Goal: Answer question/provide support: Share knowledge or assist other users

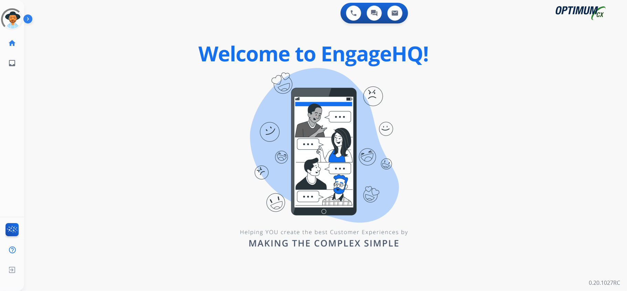
click at [199, 81] on div "0 Voice Interactions 0 Chat Interactions 0 Email Interactions swap_horiz Break …" at bounding box center [325, 145] width 603 height 291
click at [112, 103] on div "0 Voice Interactions 0 Chat Interactions 0 Email Interactions swap_horiz Break …" at bounding box center [325, 145] width 603 height 291
click at [6, 16] on div at bounding box center [12, 19] width 22 height 22
click at [380, 7] on div "0 Chat Interactions" at bounding box center [374, 13] width 21 height 15
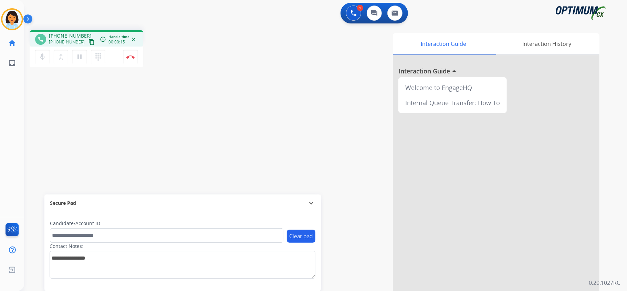
click at [3, 112] on div "[PERSON_NAME] Edit Avatar Agent: [PERSON_NAME] Profile: OCX Training home Home …" at bounding box center [12, 145] width 24 height 291
click at [88, 41] on mat-icon "content_copy" at bounding box center [91, 42] width 6 height 6
click at [88, 42] on mat-icon "content_copy" at bounding box center [91, 42] width 6 height 6
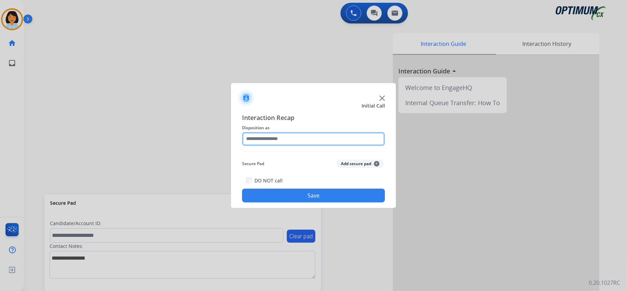
click at [324, 139] on input "text" at bounding box center [313, 139] width 143 height 14
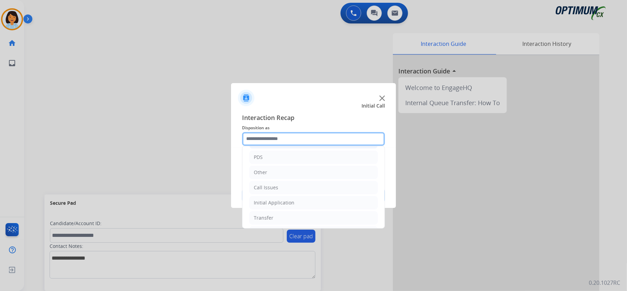
scroll to position [46, 0]
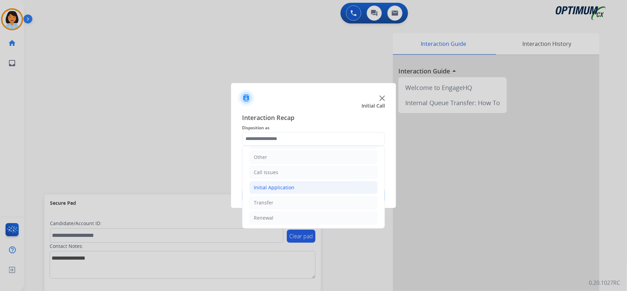
click at [304, 188] on li "Initial Application" at bounding box center [313, 187] width 128 height 13
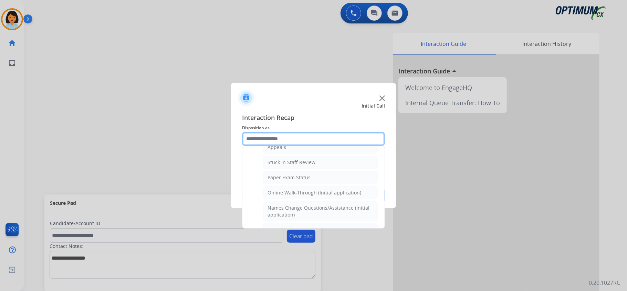
scroll to position [92, 0]
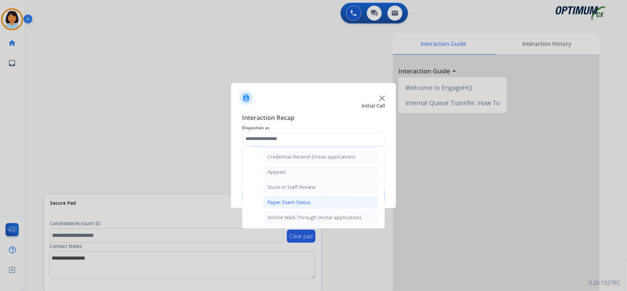
click at [306, 209] on li "Paper Exam Status" at bounding box center [320, 202] width 115 height 13
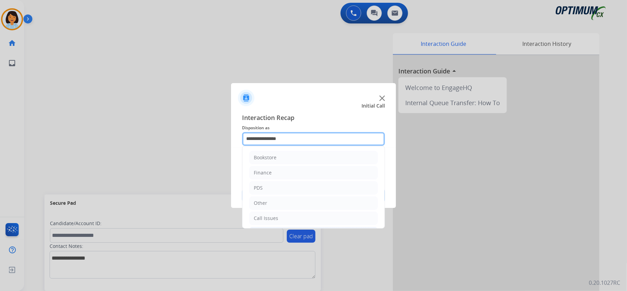
click at [285, 139] on input "**********" at bounding box center [313, 139] width 143 height 14
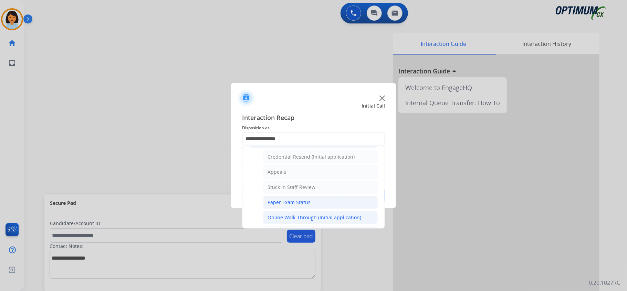
click at [284, 215] on li "Online Walk-Through (Initial application)" at bounding box center [320, 217] width 115 height 13
type input "**********"
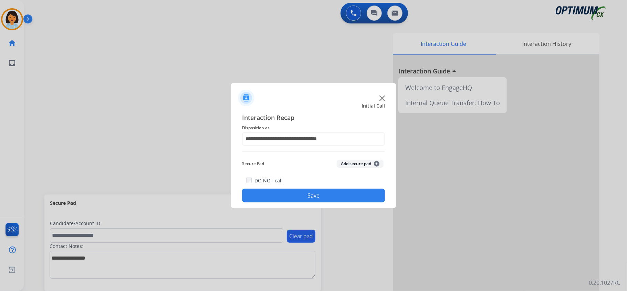
click at [284, 194] on button "Save" at bounding box center [313, 195] width 143 height 14
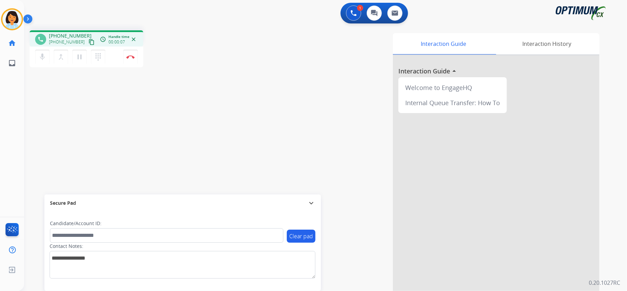
drag, startPoint x: 83, startPoint y: 41, endPoint x: 88, endPoint y: 49, distance: 9.5
click at [88, 41] on mat-icon "content_copy" at bounding box center [91, 42] width 6 height 6
click at [131, 59] on button "Disconnect" at bounding box center [130, 57] width 14 height 14
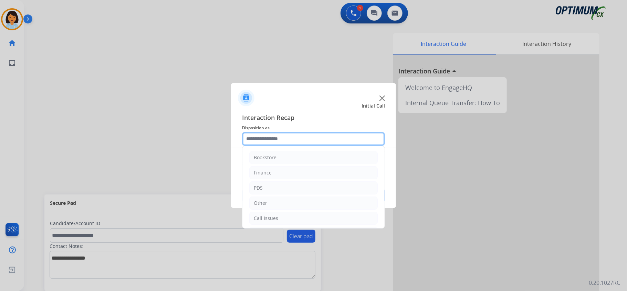
click at [324, 140] on input "text" at bounding box center [313, 139] width 143 height 14
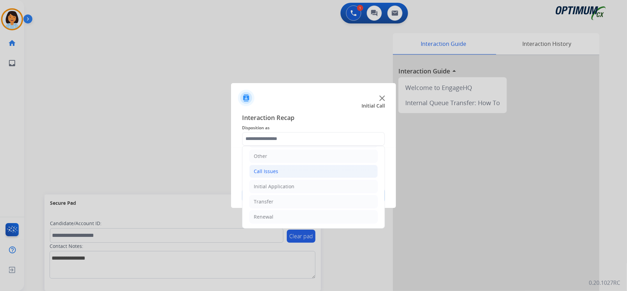
click at [281, 176] on li "Call Issues" at bounding box center [313, 171] width 128 height 13
click at [273, 167] on div "Call Issues" at bounding box center [266, 169] width 24 height 7
click at [284, 183] on div "Initial Application" at bounding box center [274, 186] width 41 height 7
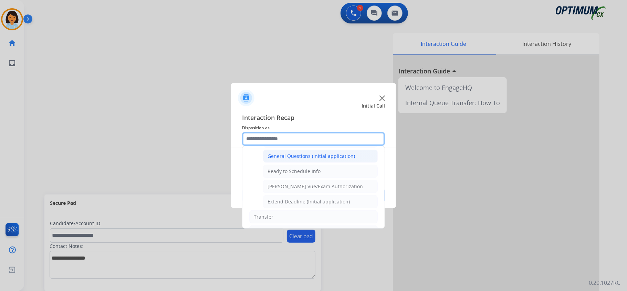
scroll to position [416, 0]
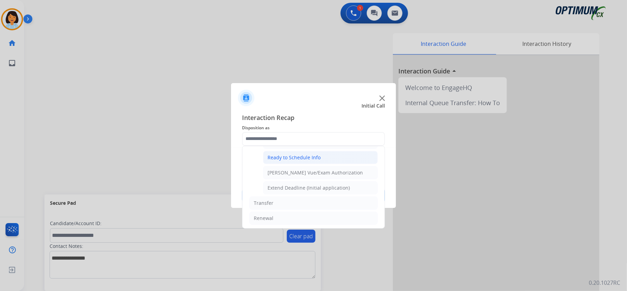
click at [296, 161] on div "Ready to Schedule Info" at bounding box center [294, 157] width 53 height 7
type input "**********"
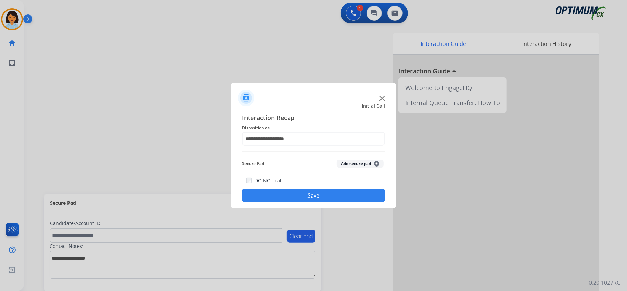
click at [287, 192] on button "Save" at bounding box center [313, 195] width 143 height 14
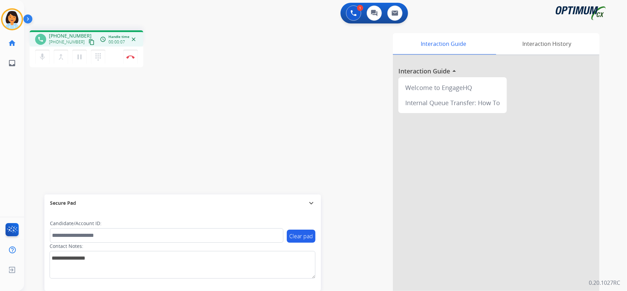
click at [87, 38] on button "content_copy" at bounding box center [91, 42] width 8 height 8
click at [130, 57] on img at bounding box center [130, 56] width 8 height 3
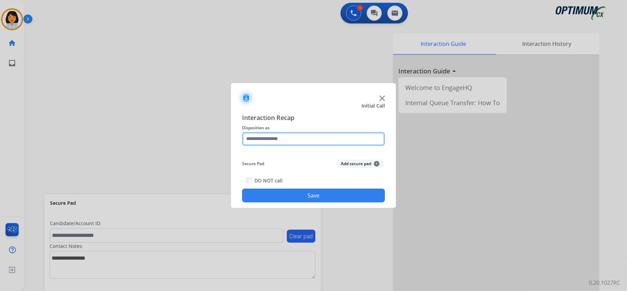
click at [273, 135] on input "text" at bounding box center [313, 139] width 143 height 14
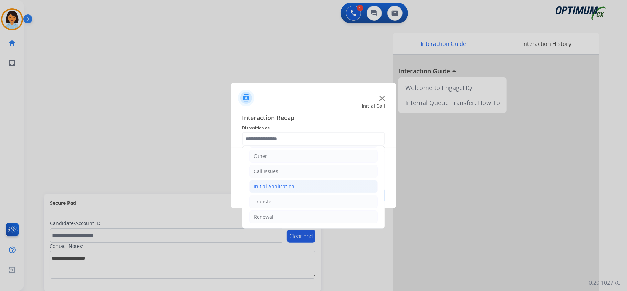
click at [284, 185] on div "Initial Application" at bounding box center [274, 186] width 41 height 7
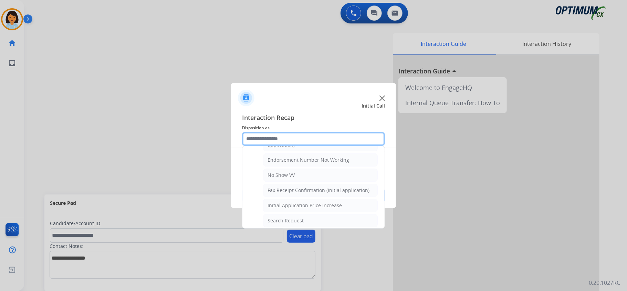
scroll to position [140, 0]
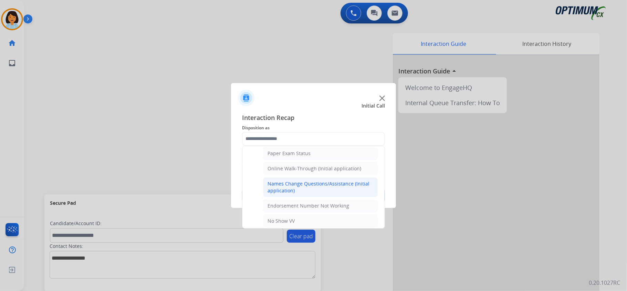
click at [297, 186] on div "Names Change Questions/Assistance (Initial application)" at bounding box center [321, 187] width 106 height 14
type input "**********"
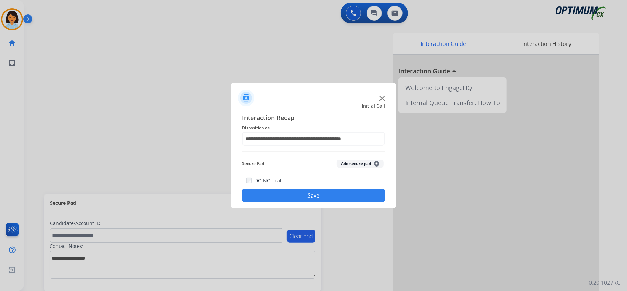
click at [297, 189] on button "Save" at bounding box center [313, 195] width 143 height 14
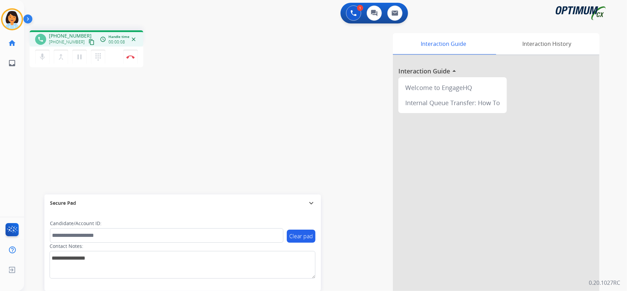
click at [88, 41] on mat-icon "content_copy" at bounding box center [91, 42] width 6 height 6
click at [130, 56] on img at bounding box center [130, 56] width 8 height 3
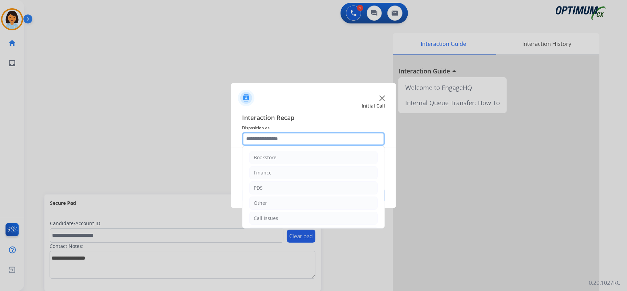
click at [258, 139] on input "text" at bounding box center [313, 139] width 143 height 14
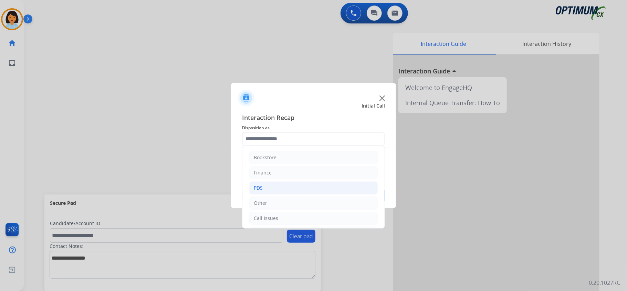
click at [267, 187] on li "PDS" at bounding box center [313, 187] width 128 height 13
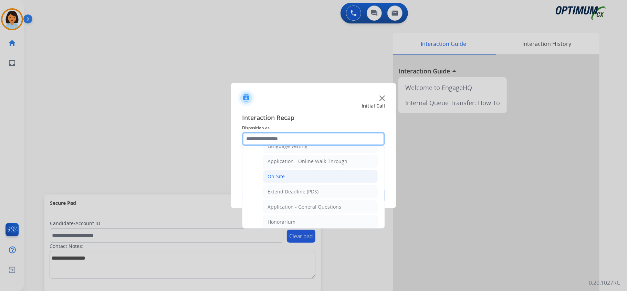
scroll to position [184, 0]
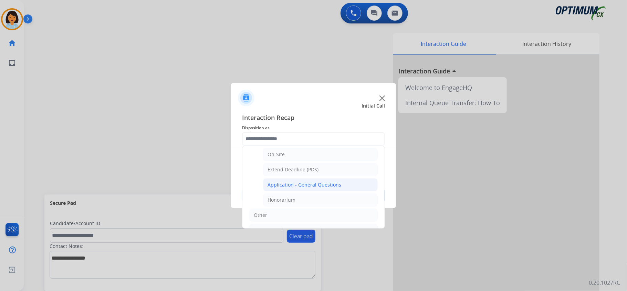
click at [316, 188] on div "Application - General Questions" at bounding box center [305, 184] width 74 height 7
type input "**********"
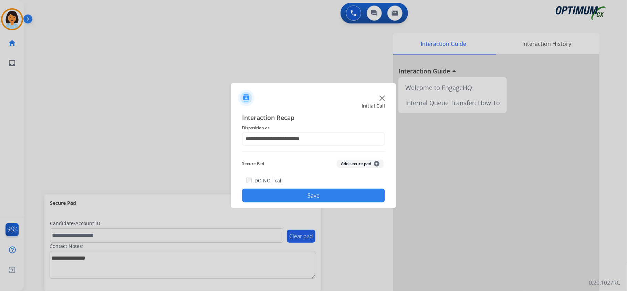
click at [313, 195] on button "Save" at bounding box center [313, 195] width 143 height 14
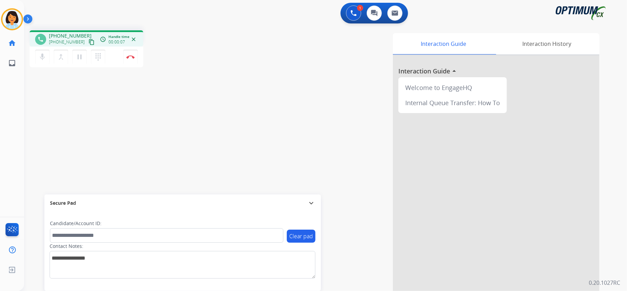
click at [88, 39] on mat-icon "content_copy" at bounding box center [91, 42] width 6 height 6
click at [128, 58] on img at bounding box center [130, 56] width 8 height 3
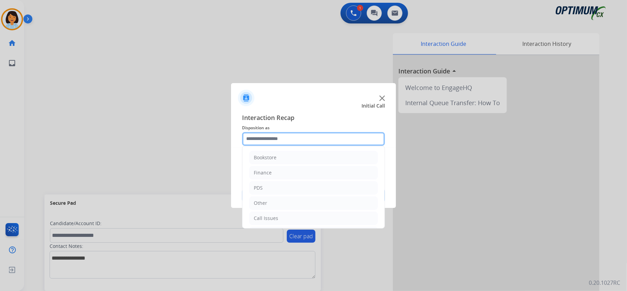
drag, startPoint x: 315, startPoint y: 138, endPoint x: 315, endPoint y: 129, distance: 9.0
click at [315, 135] on input "text" at bounding box center [313, 139] width 143 height 14
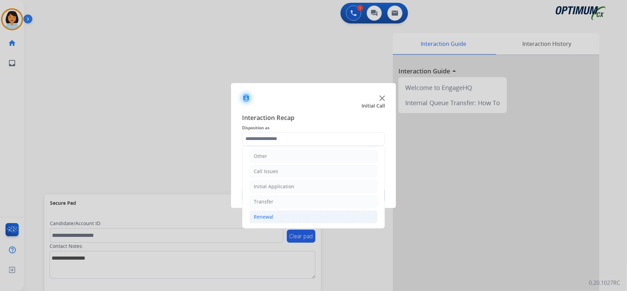
click at [280, 218] on li "Renewal" at bounding box center [313, 216] width 128 height 13
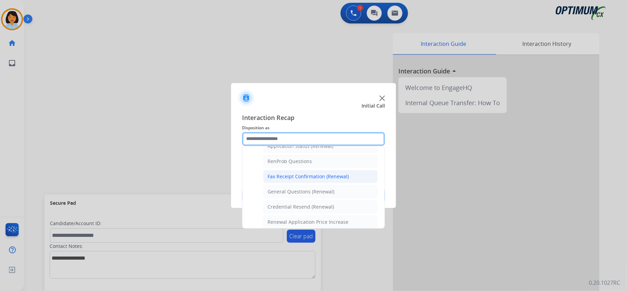
scroll to position [186, 0]
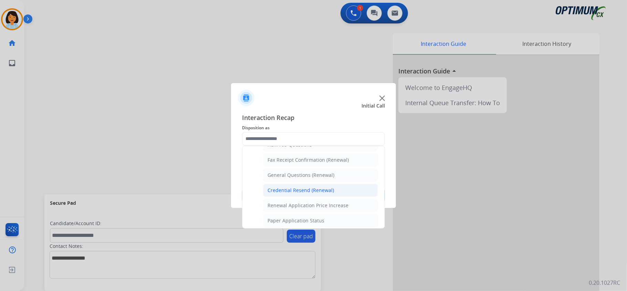
click at [287, 194] on div "Credential Resend (Renewal)" at bounding box center [301, 190] width 66 height 7
type input "**********"
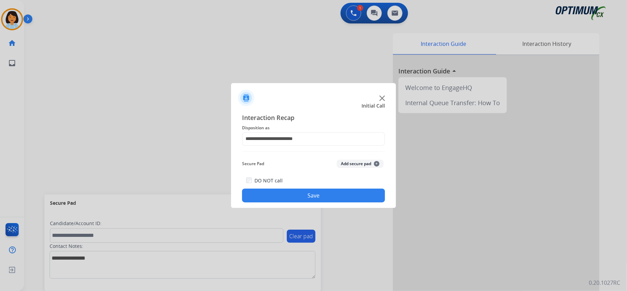
click at [283, 200] on button "Save" at bounding box center [313, 195] width 143 height 14
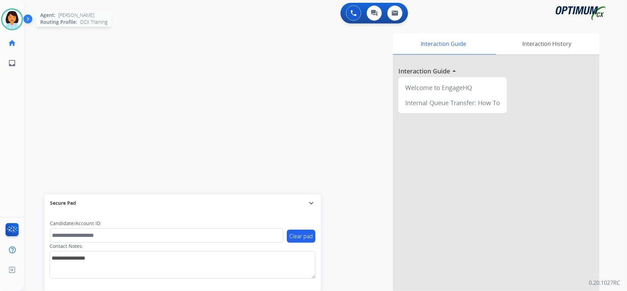
click at [12, 18] on img at bounding box center [11, 19] width 19 height 19
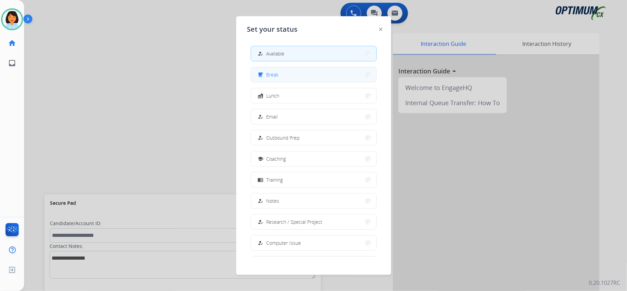
click at [305, 76] on button "free_breakfast Break" at bounding box center [313, 74] width 125 height 15
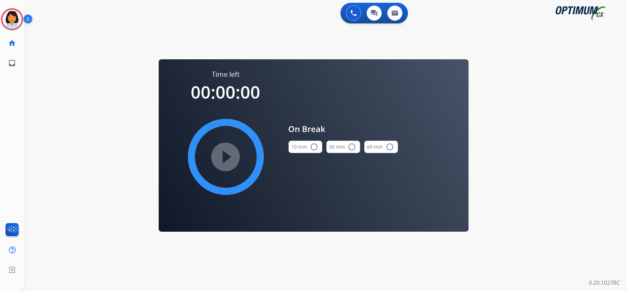
click at [308, 151] on button "10 min radio_button_unchecked" at bounding box center [306, 146] width 34 height 12
click at [247, 162] on div "play_circle_filled" at bounding box center [225, 156] width 103 height 103
click at [222, 153] on mat-icon "play_circle_filled" at bounding box center [226, 157] width 8 height 8
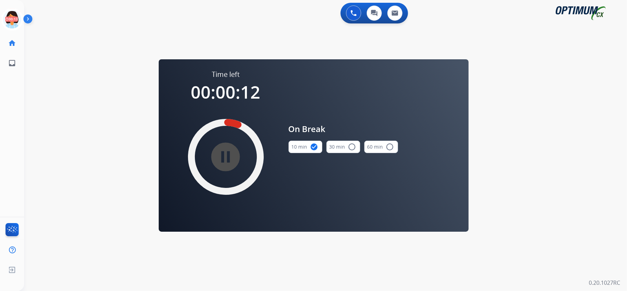
click at [233, 29] on div "swap_horiz Break voice bridge close_fullscreen Connect 3-Way Call merge_type Se…" at bounding box center [317, 41] width 586 height 33
click at [135, 101] on div "0 Voice Interactions 0 Chat Interactions 0 Email Interactions swap_horiz Break …" at bounding box center [325, 145] width 603 height 291
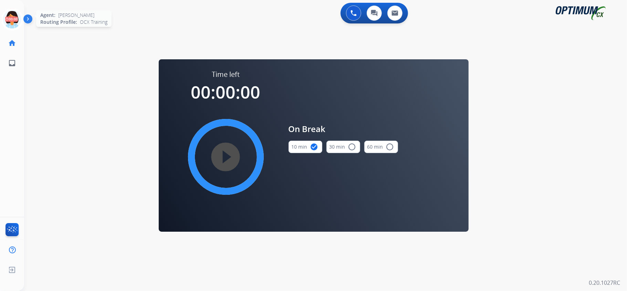
click at [9, 17] on icon at bounding box center [12, 19] width 22 height 22
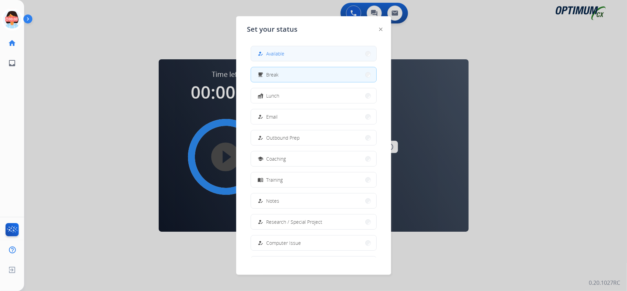
click at [305, 55] on button "how_to_reg Available" at bounding box center [313, 53] width 125 height 15
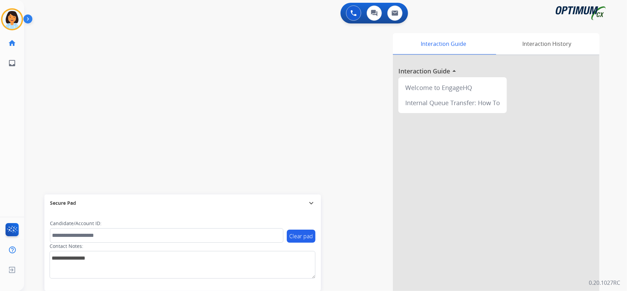
click at [281, 70] on div "Interaction Guide Interaction History Interaction Guide arrow_drop_up Welcome t…" at bounding box center [411, 172] width 375 height 279
click at [15, 11] on img at bounding box center [11, 19] width 19 height 19
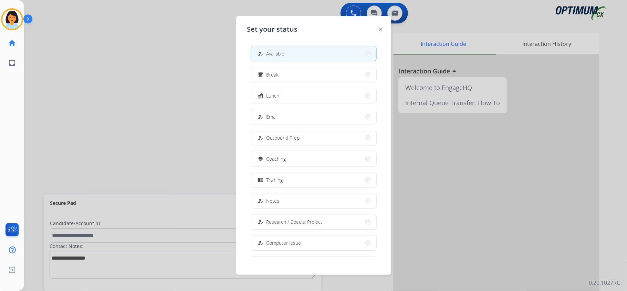
click at [188, 67] on div at bounding box center [313, 145] width 627 height 291
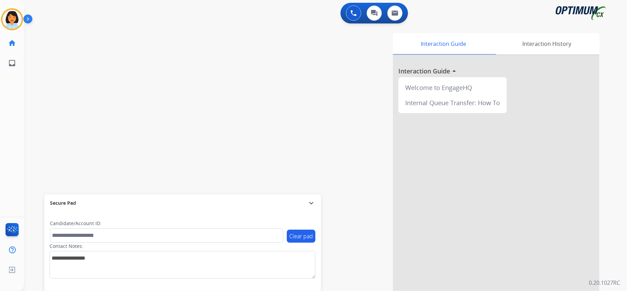
click at [116, 142] on div "swap_horiz Break voice bridge close_fullscreen Connect 3-Way Call merge_type Se…" at bounding box center [317, 168] width 586 height 287
click at [88, 39] on mat-icon "content_copy" at bounding box center [91, 42] width 6 height 6
click at [130, 54] on button "Disconnect" at bounding box center [130, 57] width 14 height 14
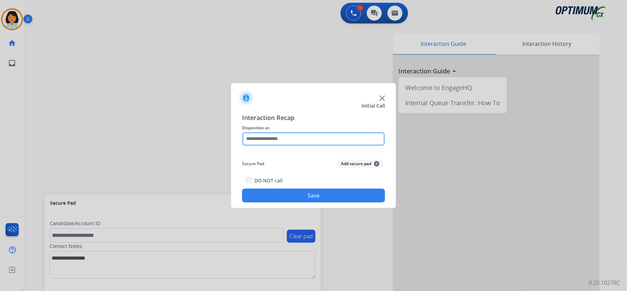
click at [319, 139] on input "text" at bounding box center [313, 139] width 143 height 14
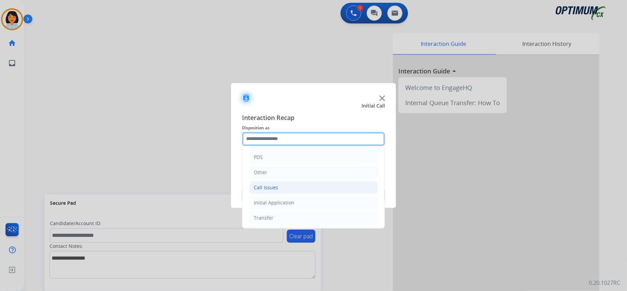
scroll to position [49, 0]
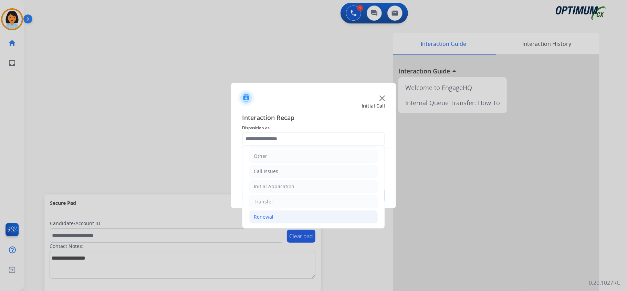
click at [283, 217] on li "Renewal" at bounding box center [313, 216] width 128 height 13
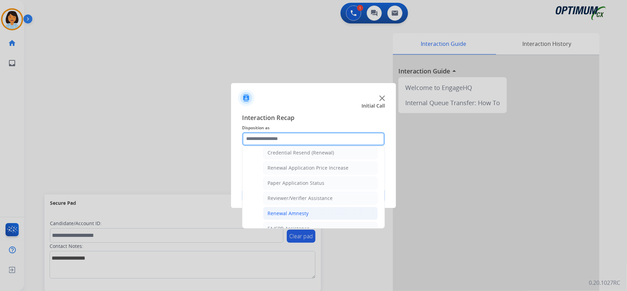
scroll to position [179, 0]
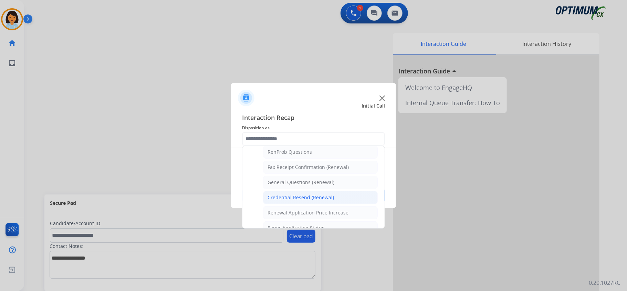
click at [303, 201] on div "Credential Resend (Renewal)" at bounding box center [301, 197] width 66 height 7
type input "**********"
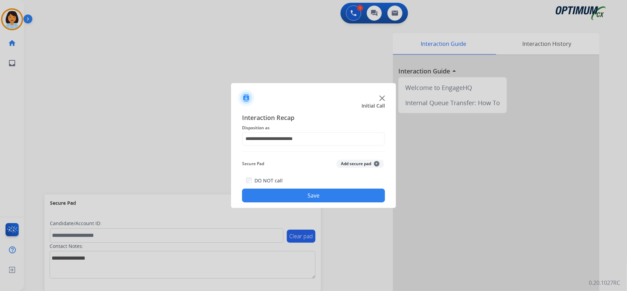
click at [300, 200] on button "Save" at bounding box center [313, 195] width 143 height 14
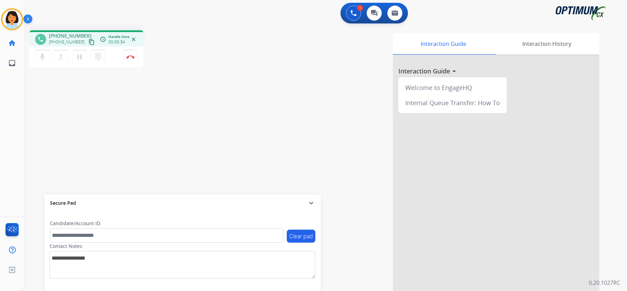
click at [88, 39] on mat-icon "content_copy" at bounding box center [91, 42] width 6 height 6
click at [131, 60] on button "Disconnect" at bounding box center [130, 57] width 14 height 14
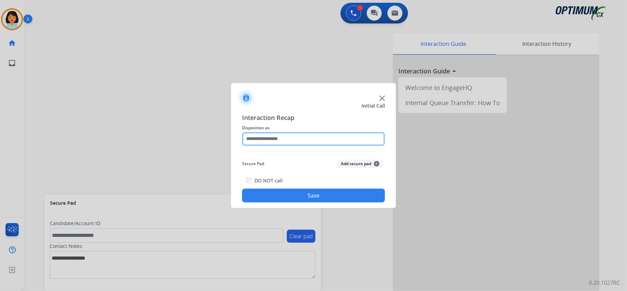
click at [293, 136] on input "text" at bounding box center [313, 139] width 143 height 14
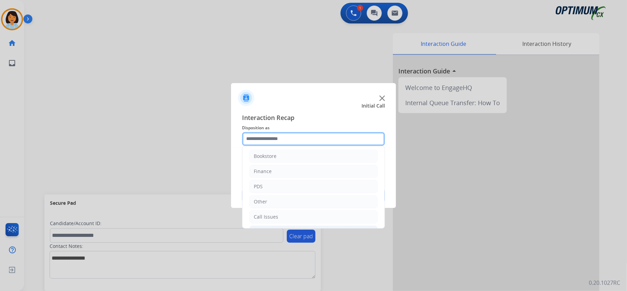
scroll to position [0, 0]
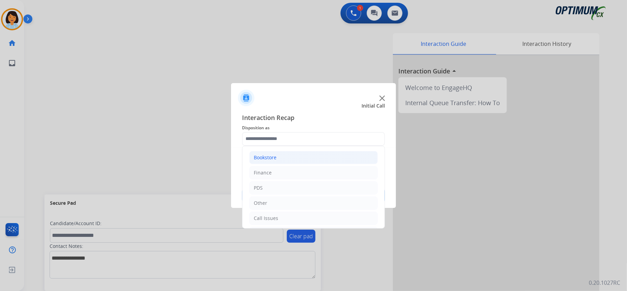
click at [274, 158] on div "Bookstore" at bounding box center [265, 157] width 23 height 7
click at [282, 186] on div "General Questions (Bookstore)" at bounding box center [303, 187] width 70 height 7
type input "**********"
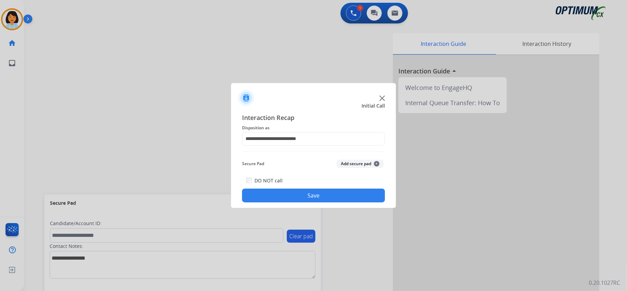
click at [283, 192] on button "Save" at bounding box center [313, 195] width 143 height 14
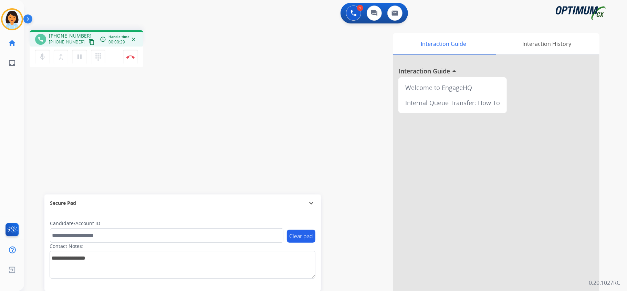
click at [88, 44] on mat-icon "content_copy" at bounding box center [91, 42] width 6 height 6
click at [130, 57] on img at bounding box center [130, 56] width 8 height 3
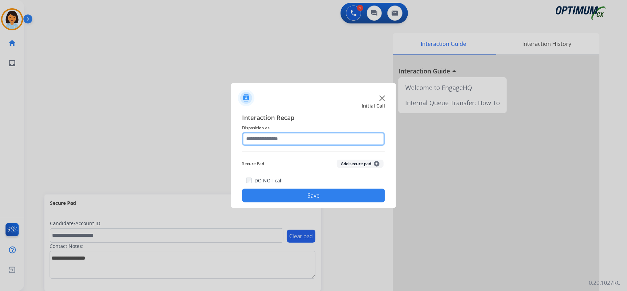
click at [308, 132] on input "text" at bounding box center [313, 139] width 143 height 14
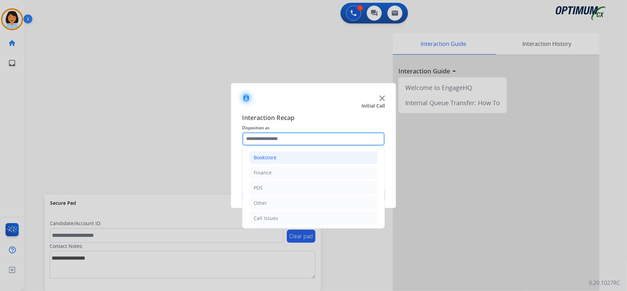
scroll to position [49, 0]
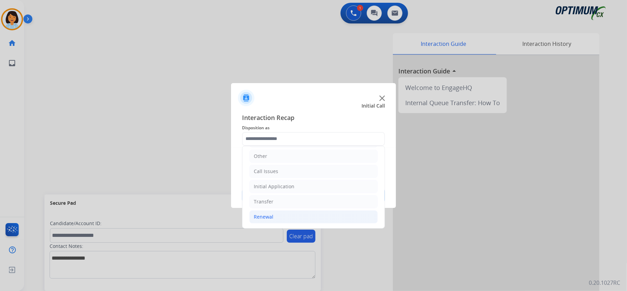
click at [278, 219] on li "Renewal" at bounding box center [313, 216] width 128 height 13
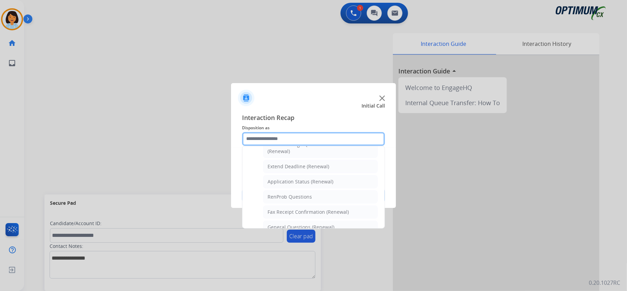
scroll to position [140, 0]
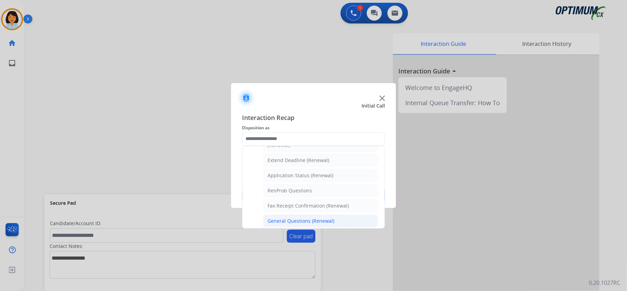
click at [295, 223] on div "General Questions (Renewal)" at bounding box center [301, 220] width 67 height 7
type input "**********"
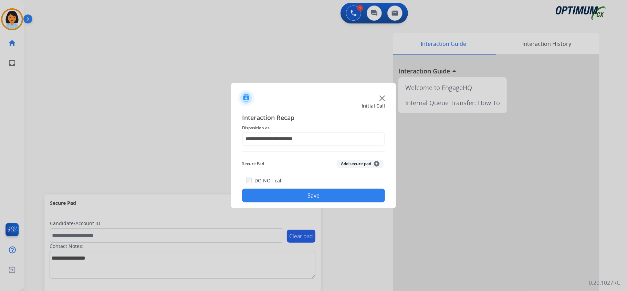
click at [284, 193] on button "Save" at bounding box center [313, 195] width 143 height 14
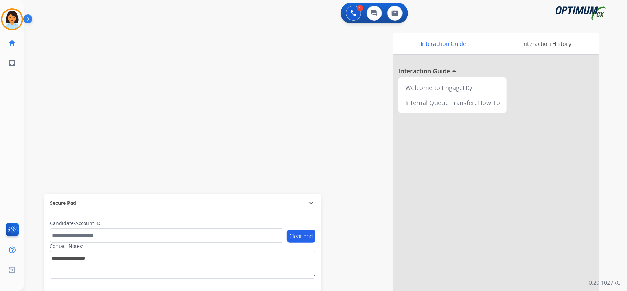
click at [166, 31] on div "swap_horiz Break voice bridge close_fullscreen Connect 3-Way Call merge_type Se…" at bounding box center [317, 168] width 586 height 287
click at [130, 56] on img at bounding box center [130, 56] width 8 height 3
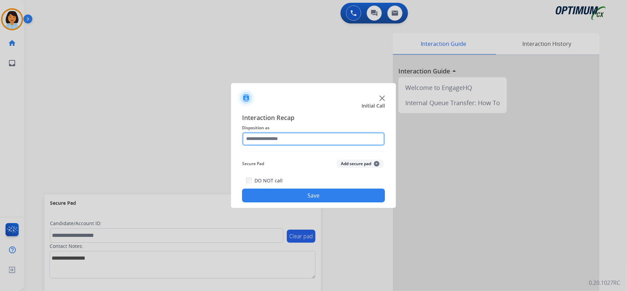
click at [320, 142] on input "text" at bounding box center [313, 139] width 143 height 14
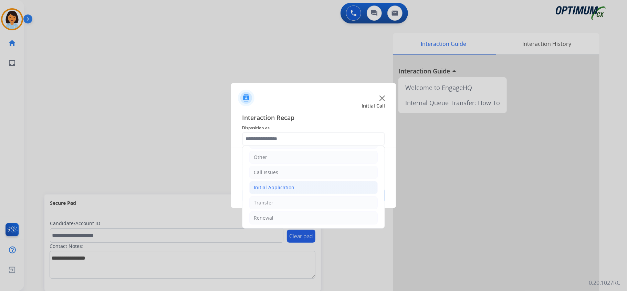
click at [302, 189] on li "Initial Application" at bounding box center [313, 187] width 128 height 13
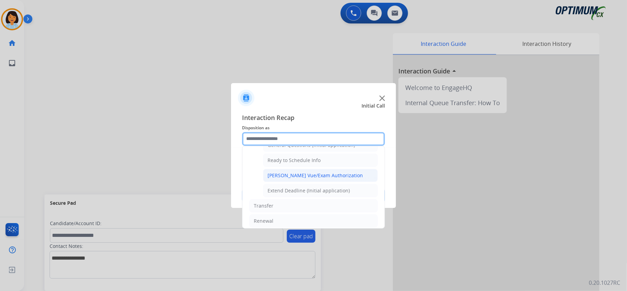
scroll to position [367, 0]
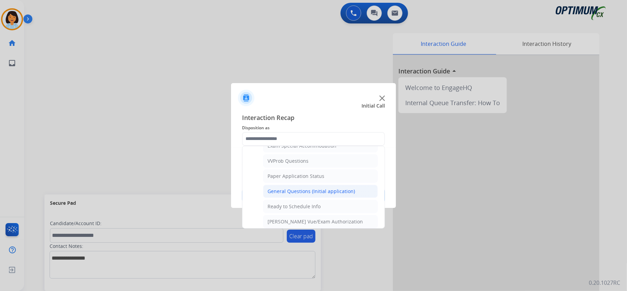
click at [303, 195] on div "General Questions (Initial application)" at bounding box center [311, 191] width 87 height 7
type input "**********"
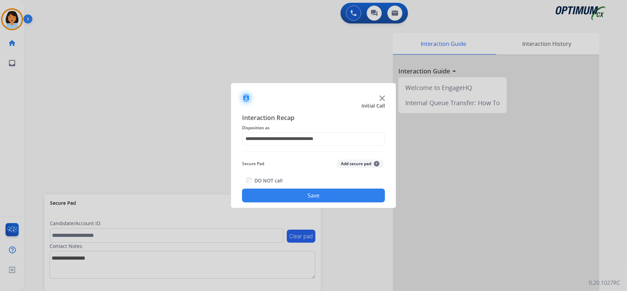
click at [303, 197] on button "Save" at bounding box center [313, 195] width 143 height 14
